Goal: Transaction & Acquisition: Obtain resource

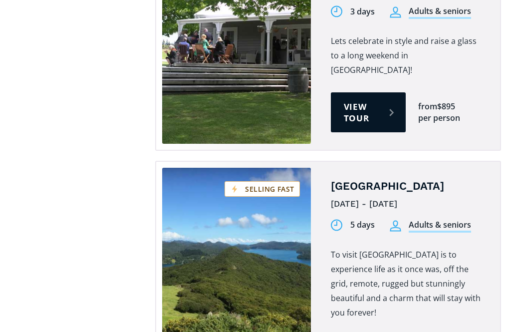
scroll to position [1135, 0]
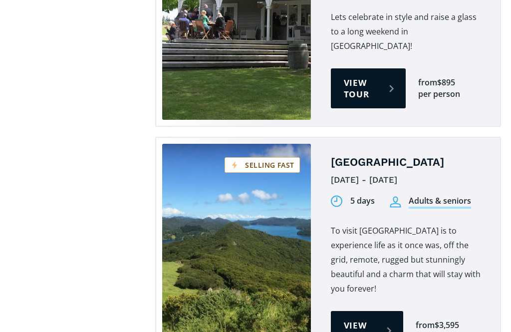
click at [386, 311] on link "View tour" at bounding box center [367, 331] width 72 height 40
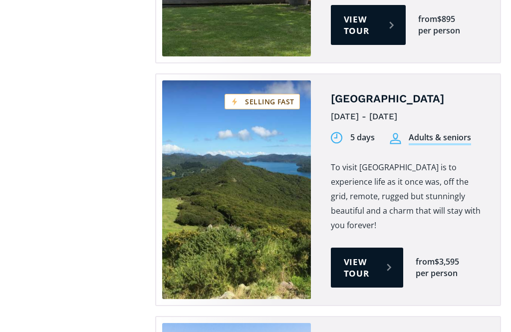
click at [360, 247] on link "View tour" at bounding box center [367, 267] width 72 height 40
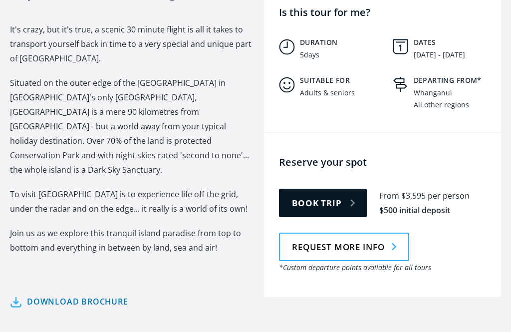
scroll to position [594, 0]
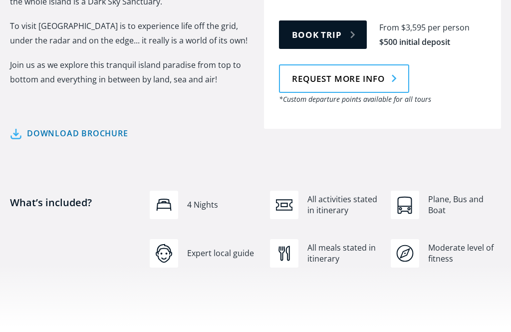
click at [21, 127] on link "Download brochure" at bounding box center [69, 134] width 118 height 14
click at [77, 127] on link "Download brochure" at bounding box center [69, 134] width 118 height 14
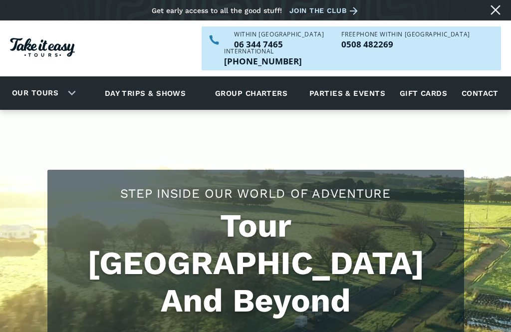
scroll to position [136, 0]
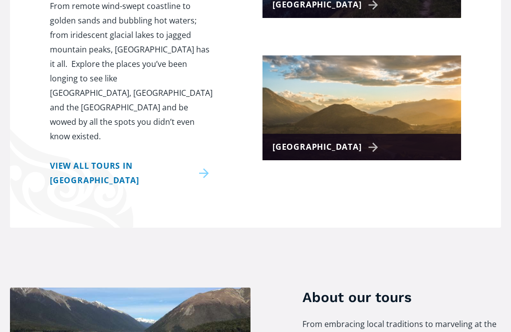
click at [209, 188] on link "View all tours in New Zealand" at bounding box center [131, 173] width 163 height 29
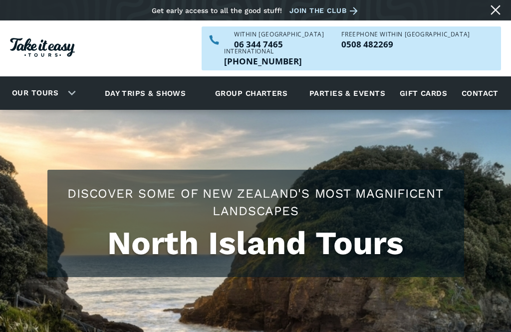
scroll to position [1270, 0]
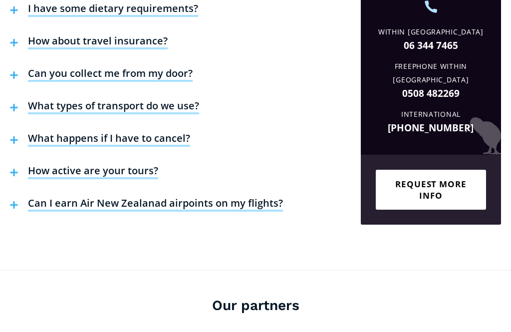
scroll to position [3564, 0]
